Goal: Answer question/provide support

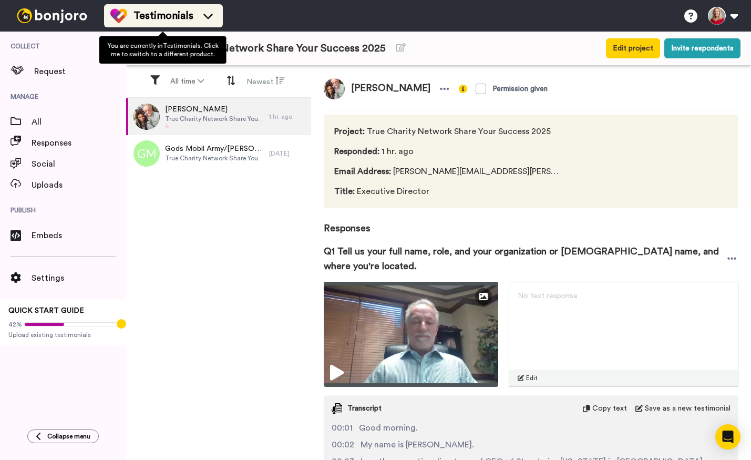
click at [210, 18] on icon at bounding box center [208, 16] width 17 height 11
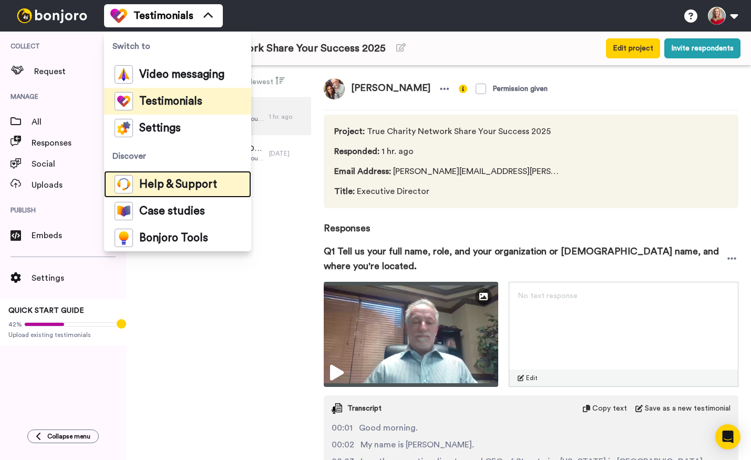
click at [186, 185] on span "Help & Support" at bounding box center [178, 184] width 78 height 11
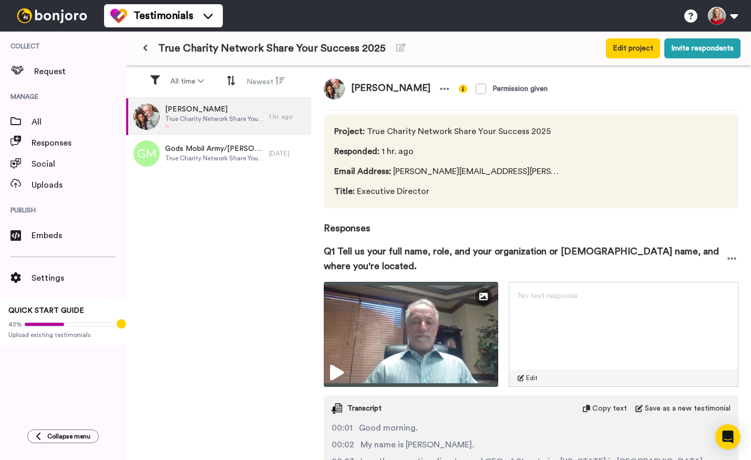
click at [257, 372] on div "[PERSON_NAME] True Charity Network Share Your Success 2025 1 hr. ago Gods Mobil…" at bounding box center [218, 279] width 185 height 363
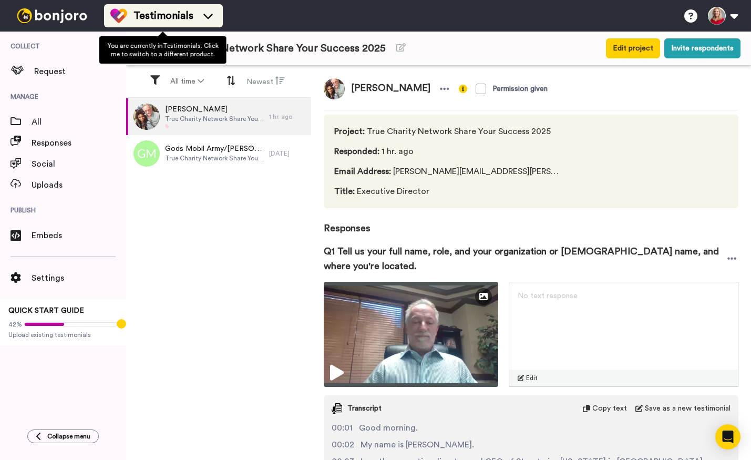
click at [186, 20] on span "Testimonials" at bounding box center [164, 15] width 60 height 15
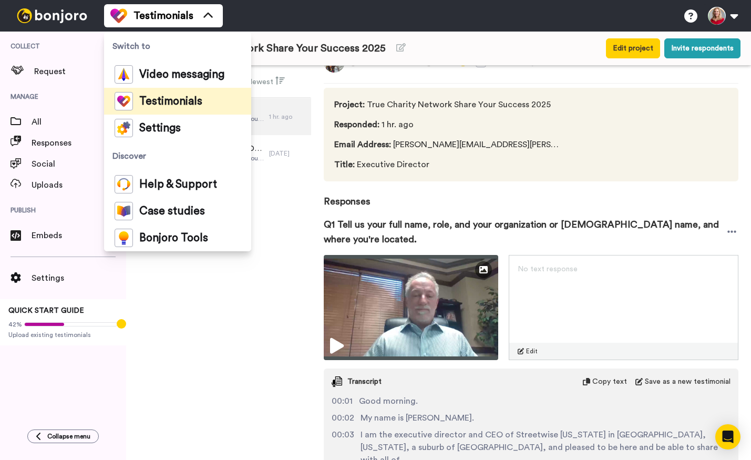
scroll to position [38, 0]
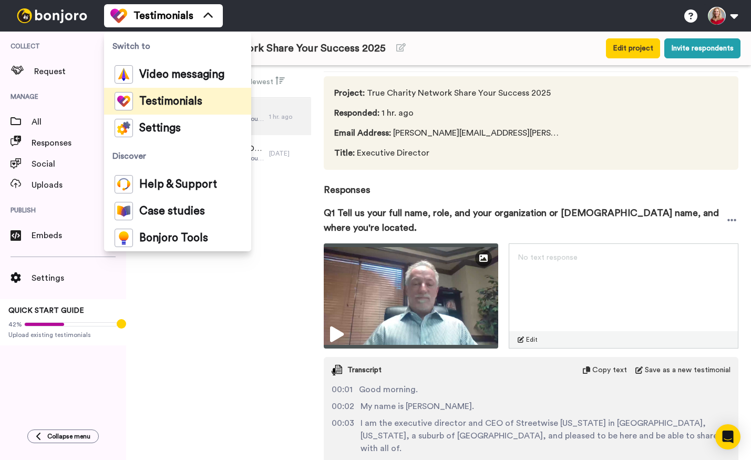
click at [203, 339] on div "[PERSON_NAME] True Charity Network Share Your Success 2025 1 hr. ago Gods Mobil…" at bounding box center [218, 279] width 185 height 363
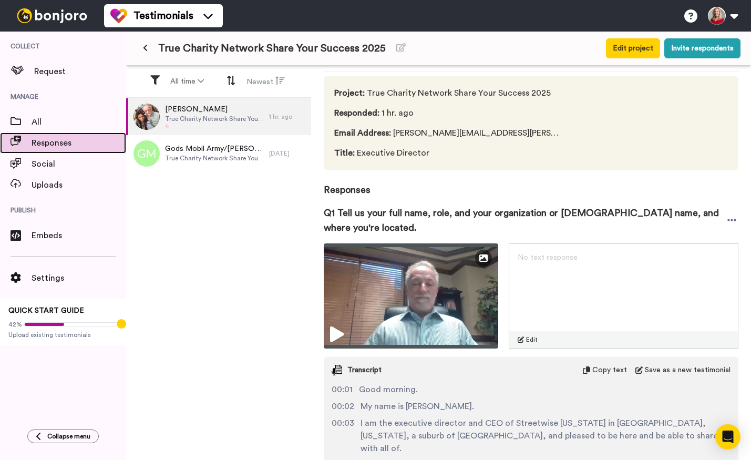
click at [43, 146] on span "Responses" at bounding box center [79, 143] width 95 height 13
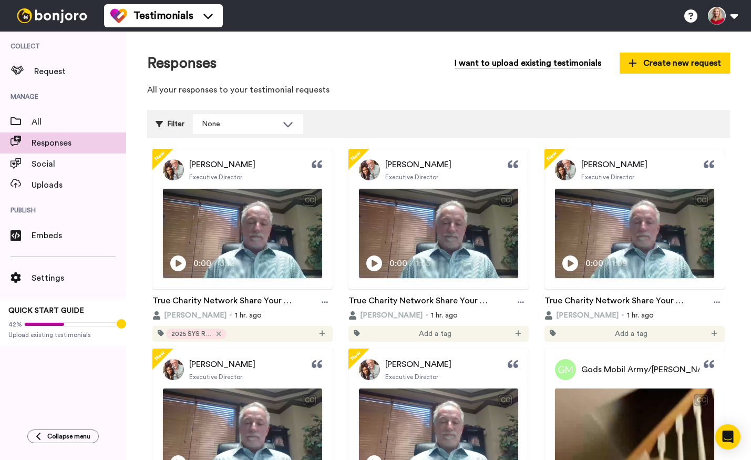
click at [540, 63] on button "I want to upload existing testimonials" at bounding box center [528, 63] width 162 height 21
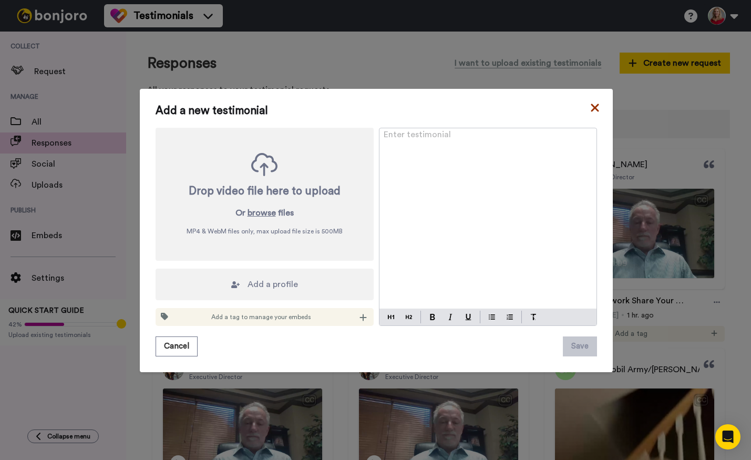
click at [590, 107] on icon at bounding box center [595, 107] width 11 height 13
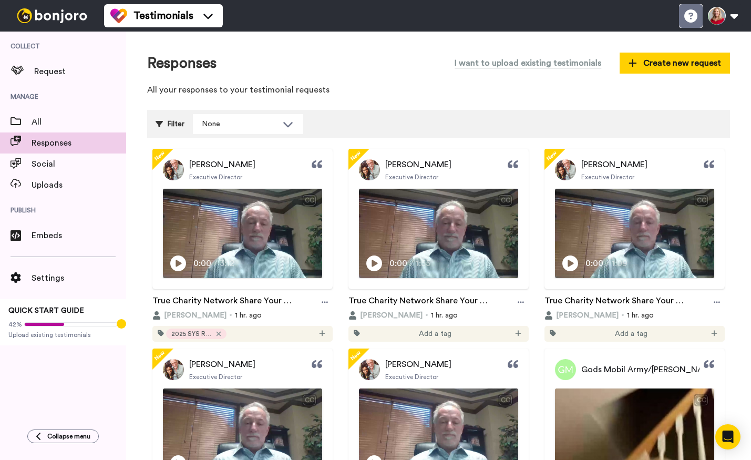
click at [693, 14] on icon at bounding box center [691, 15] width 13 height 13
click at [691, 17] on icon at bounding box center [691, 15] width 13 height 13
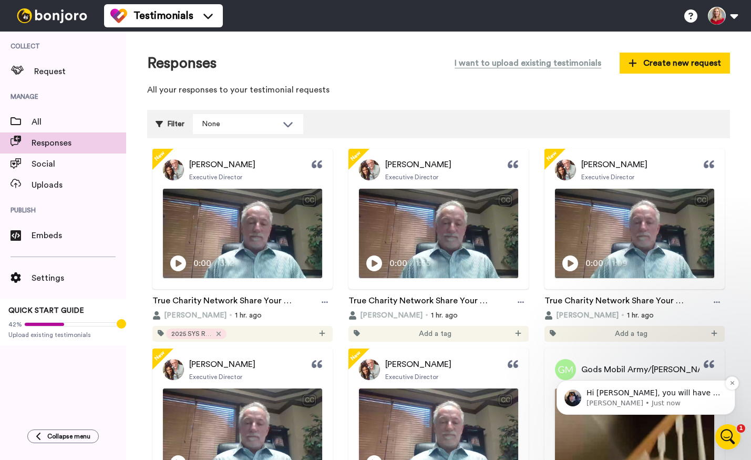
click at [658, 397] on p "Hi Sonya, you will have to download the video to share with the team. There is …" at bounding box center [655, 393] width 136 height 11
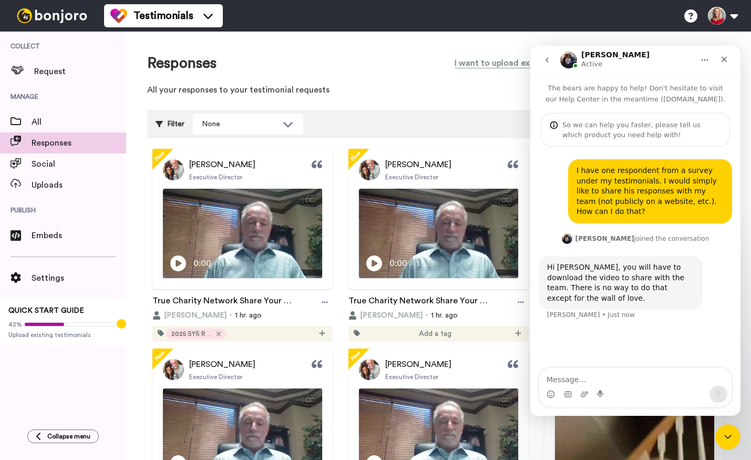
click at [618, 382] on textarea "Message…" at bounding box center [635, 377] width 192 height 18
type textarea "Ok thank you. There are several short vidoes, so each one, then?"
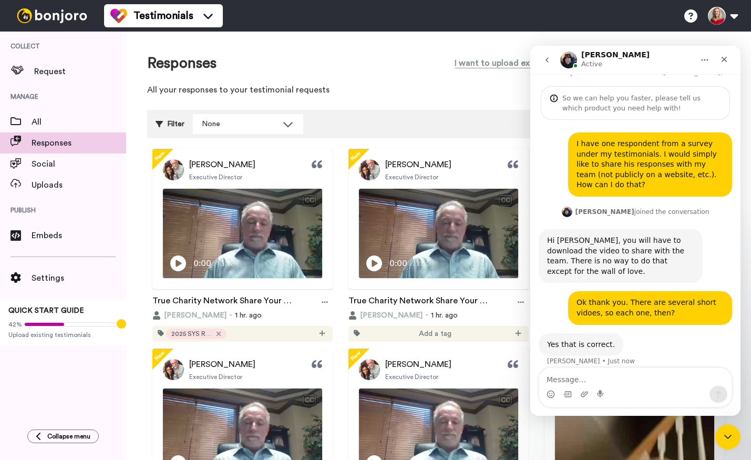
scroll to position [26, 0]
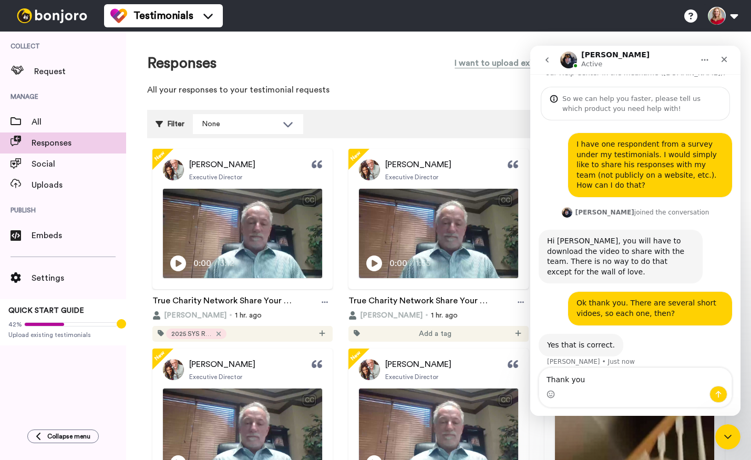
type textarea "Thank you."
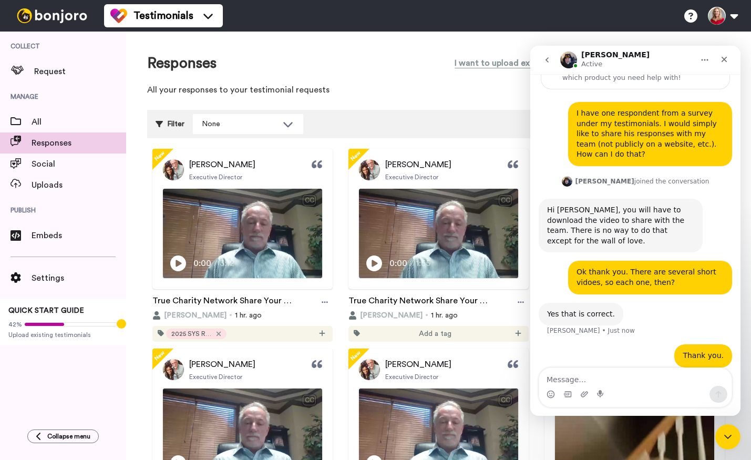
scroll to position [58, 0]
click at [49, 17] on img at bounding box center [52, 15] width 79 height 15
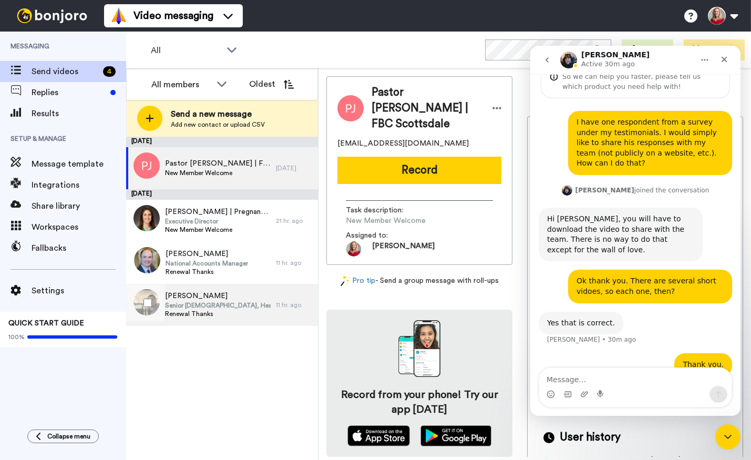
scroll to position [58, 0]
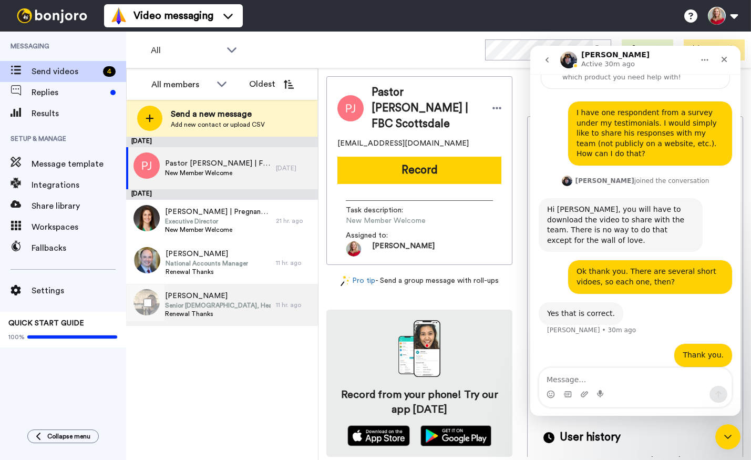
click at [196, 310] on span "Renewal Thanks" at bounding box center [218, 314] width 106 height 8
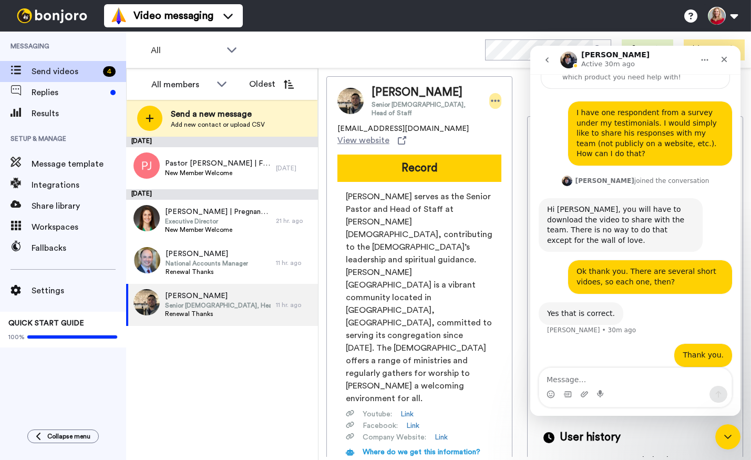
click at [491, 99] on icon at bounding box center [495, 101] width 9 height 11
click at [503, 113] on li "Edit contact" at bounding box center [498, 115] width 76 height 15
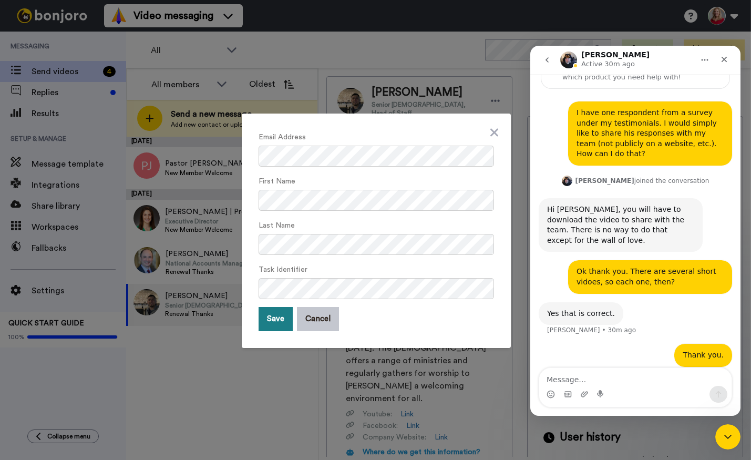
click at [268, 317] on button "Save" at bounding box center [276, 319] width 34 height 24
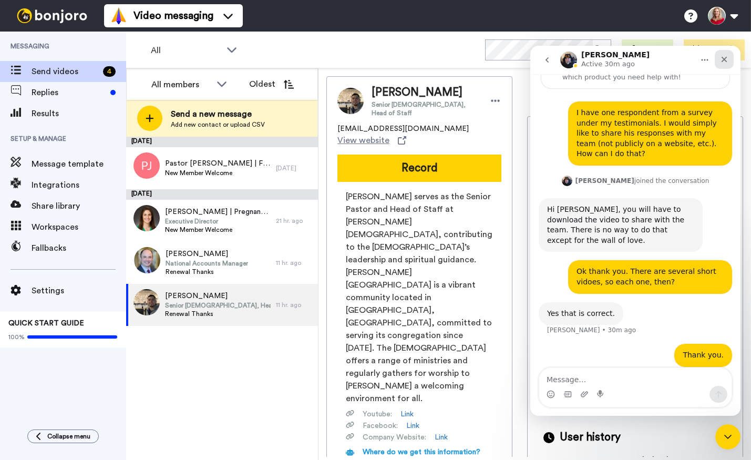
click at [729, 62] on div "Close" at bounding box center [724, 59] width 19 height 19
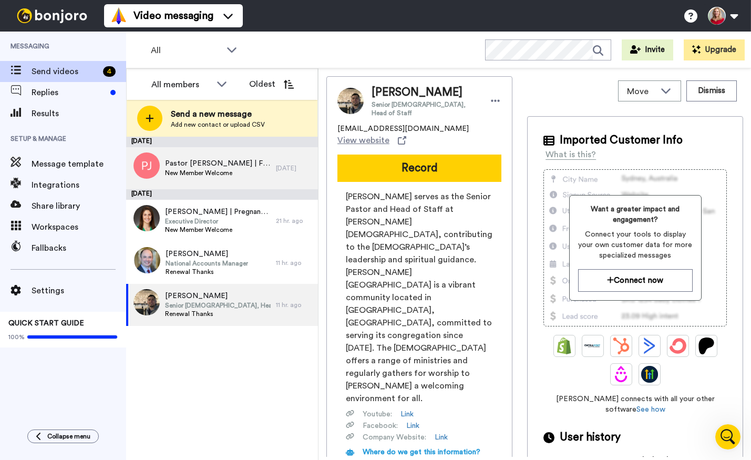
scroll to position [58, 0]
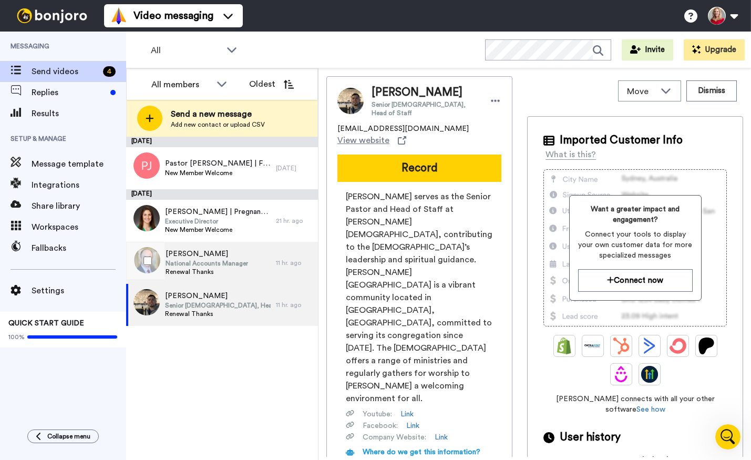
click at [202, 259] on span "National Accounts Manager" at bounding box center [207, 263] width 83 height 8
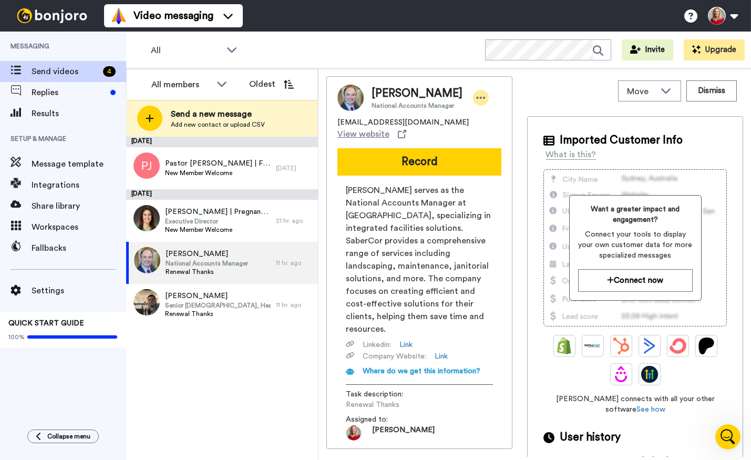
click at [476, 99] on icon at bounding box center [480, 98] width 9 height 11
click at [494, 116] on li "Edit contact" at bounding box center [500, 115] width 76 height 15
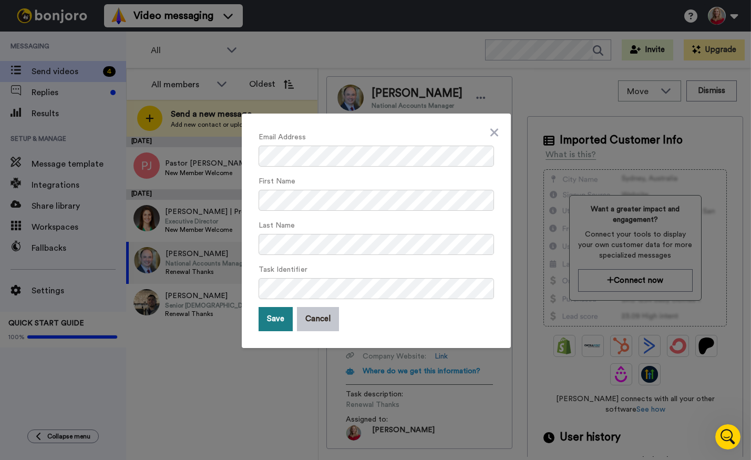
click at [277, 317] on button "Save" at bounding box center [276, 319] width 34 height 24
